Goal: Find specific page/section: Find specific page/section

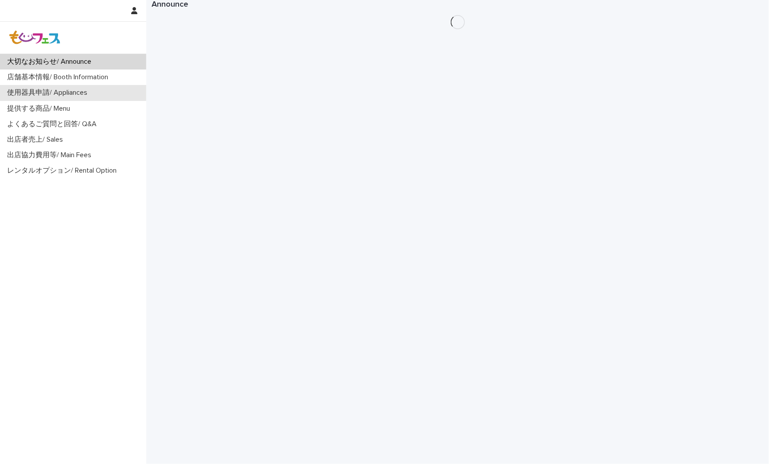
click at [47, 87] on div "使用器具申請/ Appliances" at bounding box center [73, 93] width 146 height 16
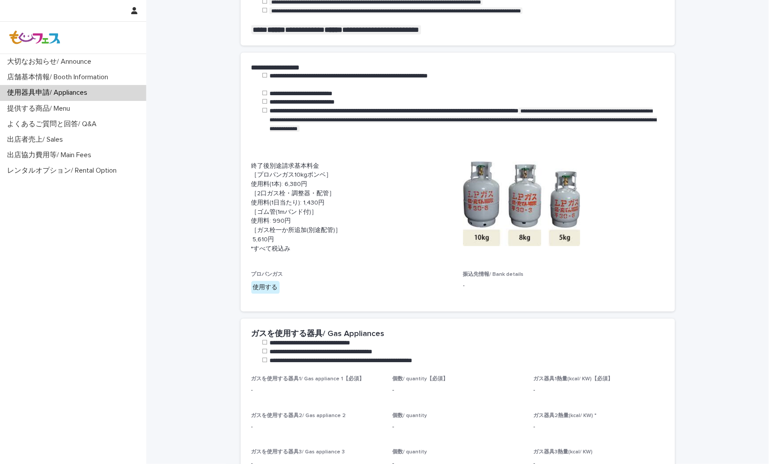
scroll to position [295, 0]
